Goal: Entertainment & Leisure: Consume media (video, audio)

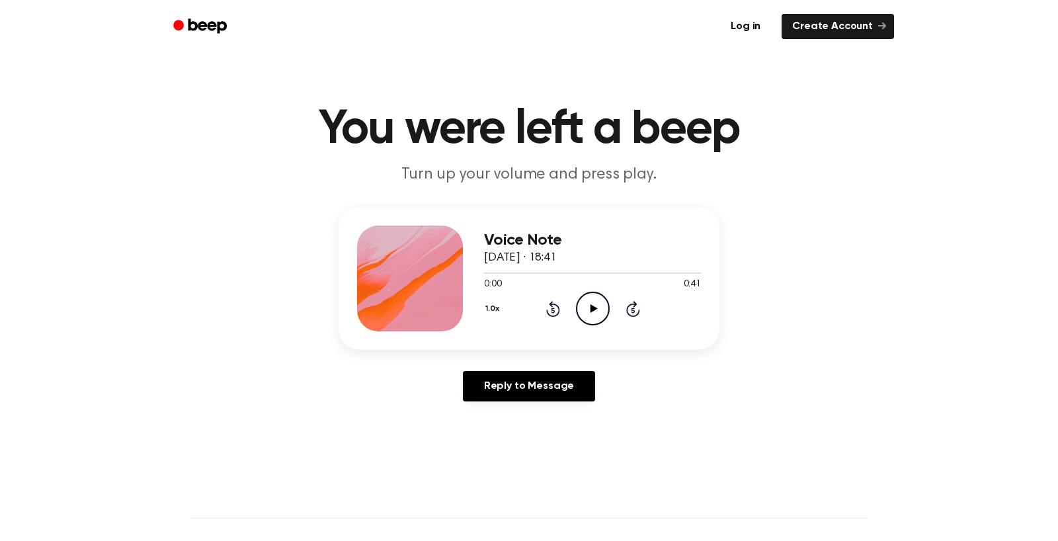
click at [609, 325] on icon "Play Audio" at bounding box center [593, 309] width 34 height 34
click at [609, 325] on icon "Pause Audio" at bounding box center [593, 309] width 34 height 34
click at [609, 325] on icon "Play Audio" at bounding box center [593, 309] width 34 height 34
click at [609, 325] on icon "Pause Audio" at bounding box center [593, 309] width 34 height 34
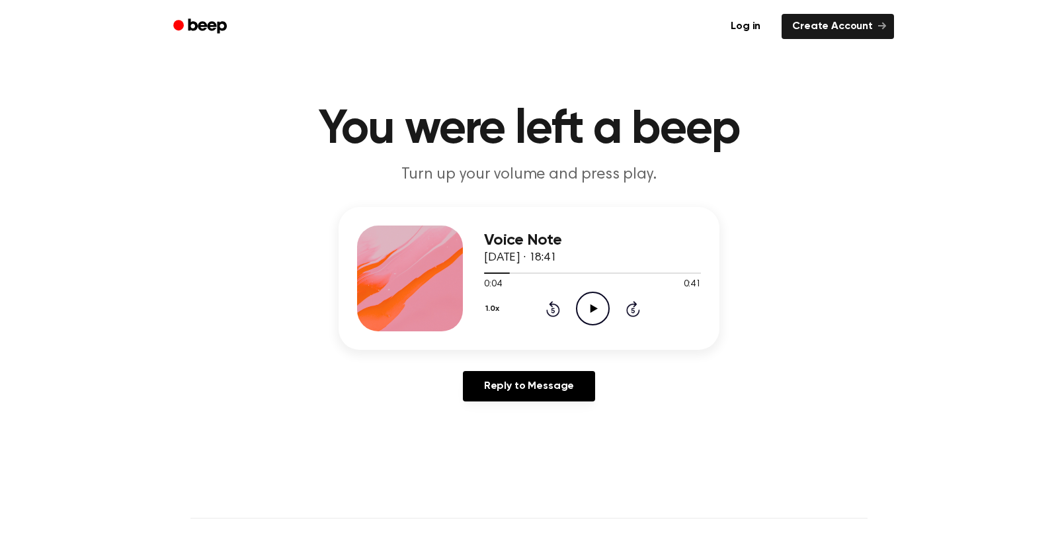
drag, startPoint x: 471, startPoint y: 418, endPoint x: 457, endPoint y: 416, distance: 14.1
click at [457, 350] on div "Voice Note [DATE] · 18:41 0:04 0:41 Your browser does not support the [object O…" at bounding box center [528, 278] width 381 height 143
click at [484, 278] on div at bounding box center [592, 272] width 217 height 11
click at [609, 325] on icon "Play Audio" at bounding box center [593, 309] width 34 height 34
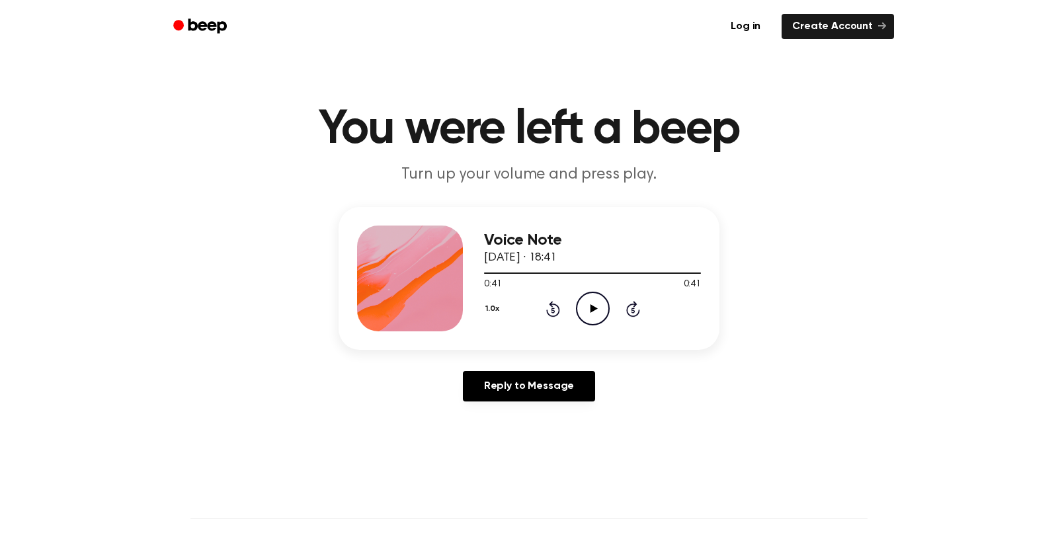
click at [597, 313] on icon at bounding box center [593, 308] width 7 height 9
click at [609, 325] on icon "Pause Audio" at bounding box center [593, 309] width 34 height 34
click at [609, 325] on icon "Play Audio" at bounding box center [593, 309] width 34 height 34
click at [484, 274] on div at bounding box center [521, 272] width 75 height 1
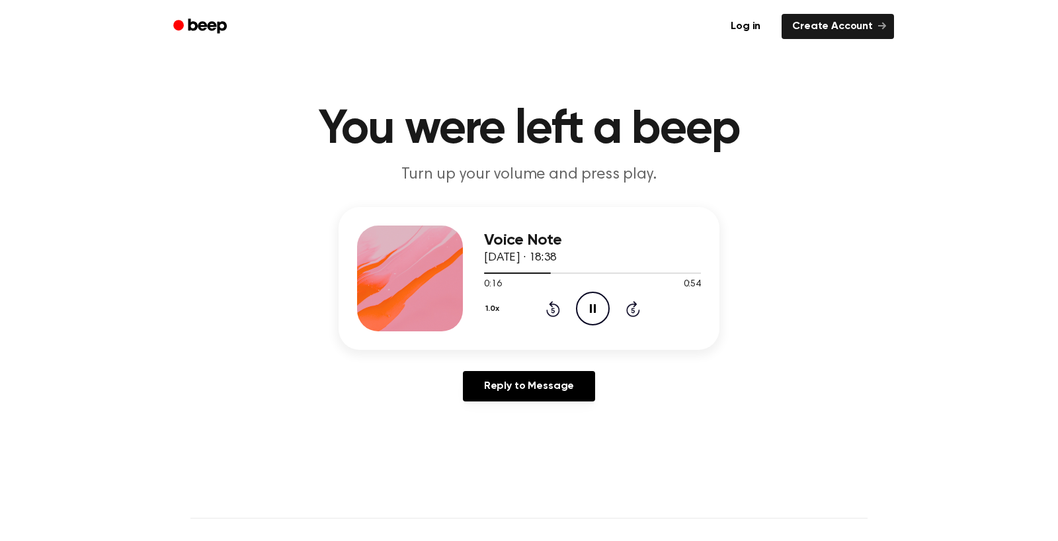
click at [609, 325] on icon "Pause Audio" at bounding box center [593, 309] width 34 height 34
